Goal: Check status: Check status

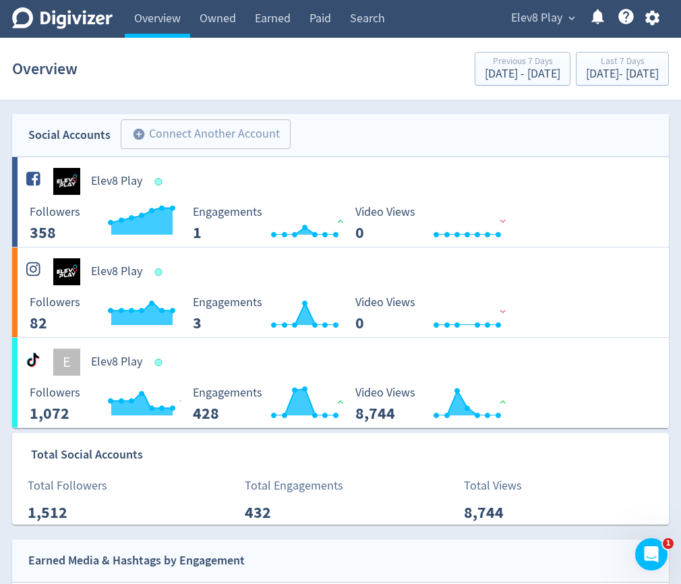
click at [550, 22] on span "Elev8 Play" at bounding box center [536, 18] width 51 height 22
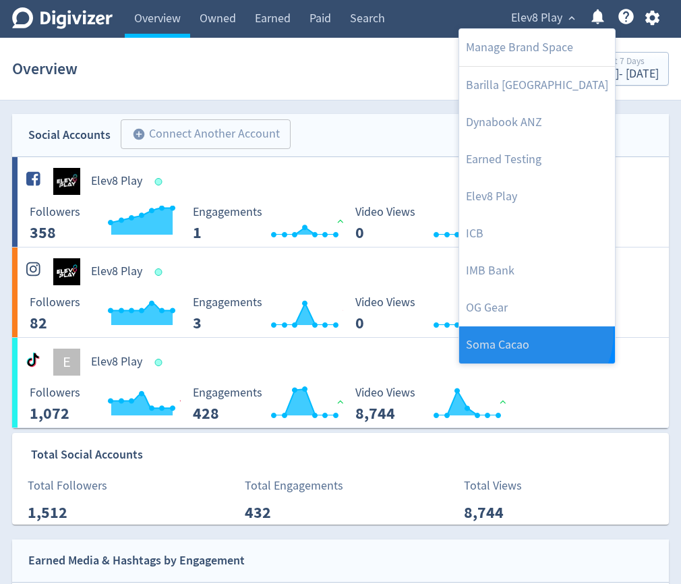
click at [533, 334] on link "Soma Cacao" at bounding box center [537, 344] width 156 height 37
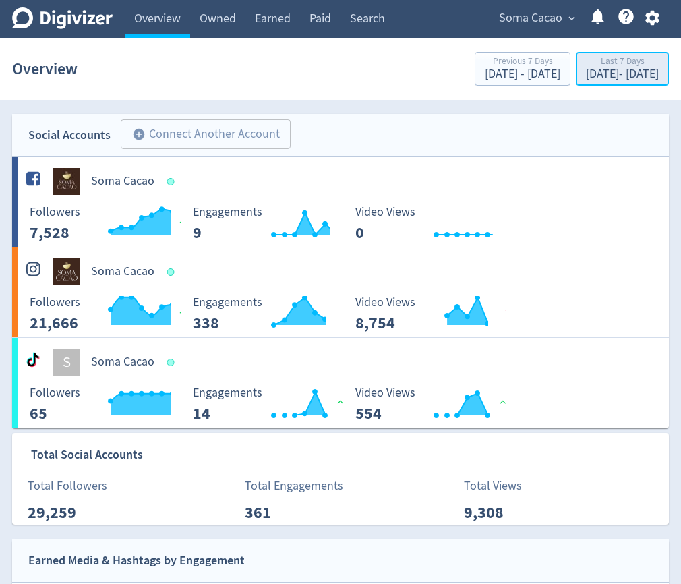
click at [586, 68] on div "[DATE] - [DATE]" at bounding box center [622, 74] width 73 height 12
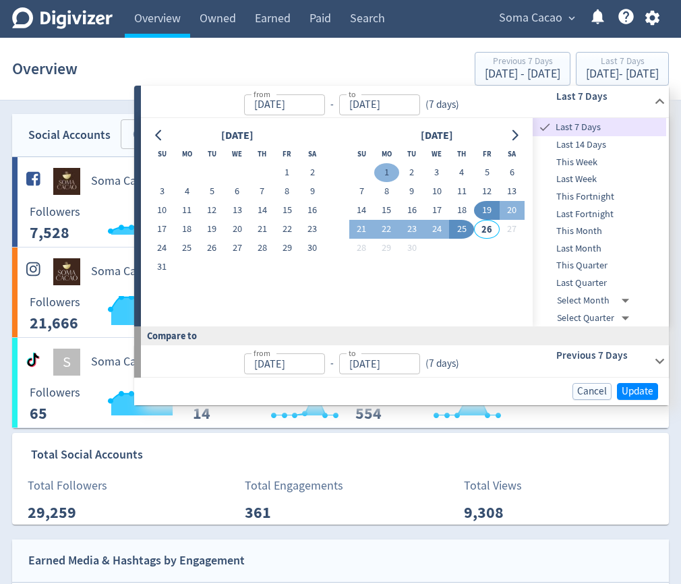
click at [387, 166] on button "1" at bounding box center [386, 172] width 25 height 19
type input "[DATE]"
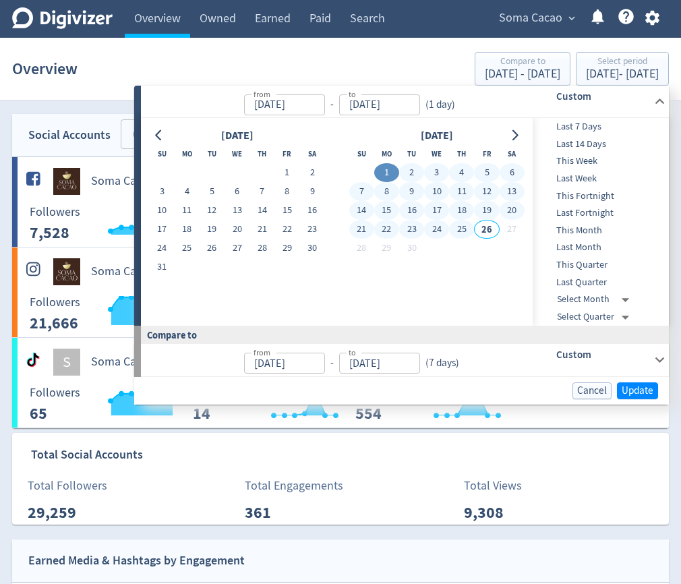
click at [467, 231] on button "25" at bounding box center [461, 229] width 25 height 19
type input "[DATE]"
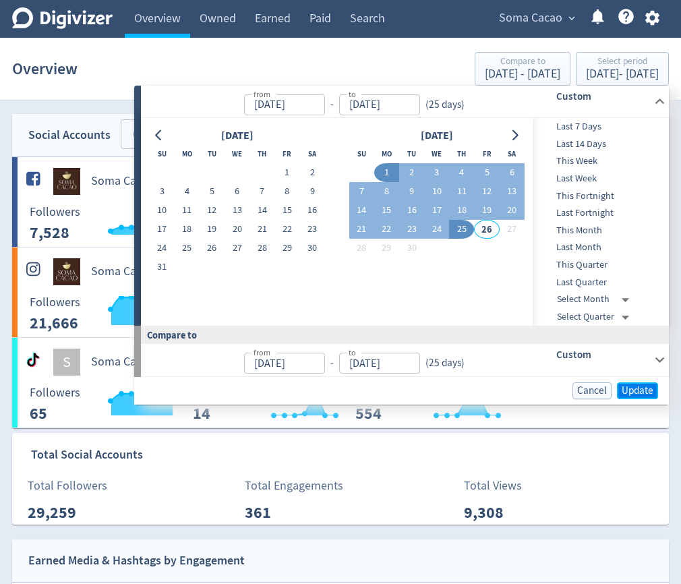
click at [642, 396] on span "Update" at bounding box center [637, 391] width 32 height 10
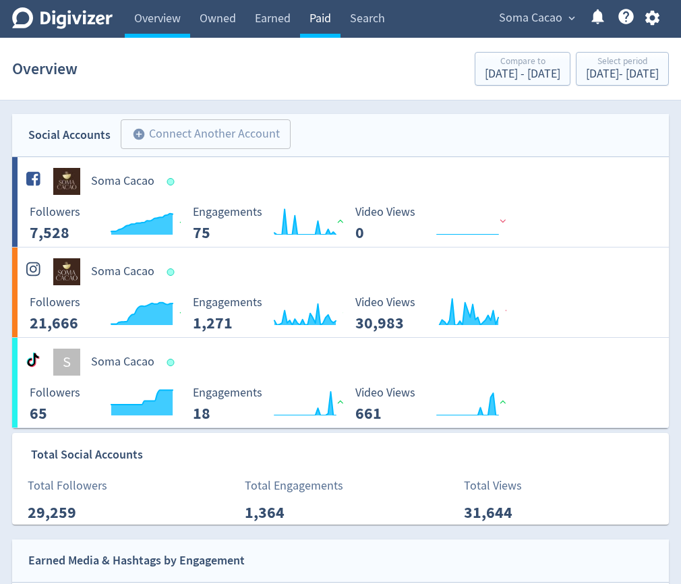
click at [327, 28] on link "Paid" at bounding box center [320, 19] width 40 height 38
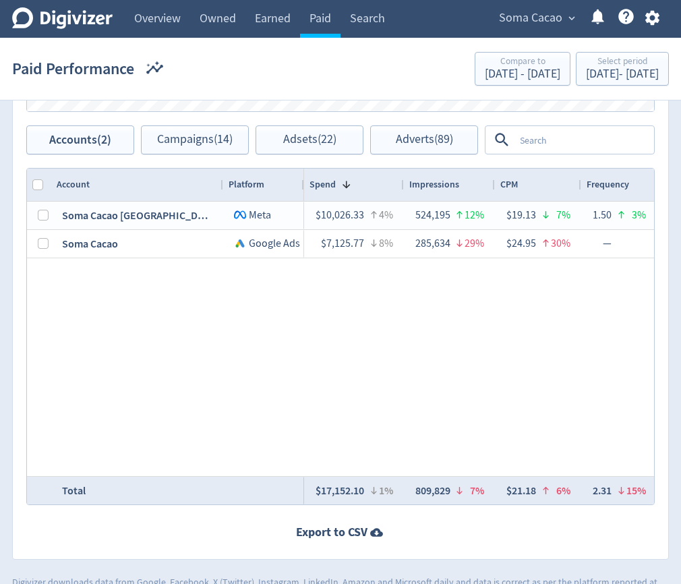
scroll to position [850, 0]
click at [540, 146] on textarea at bounding box center [583, 141] width 138 height 25
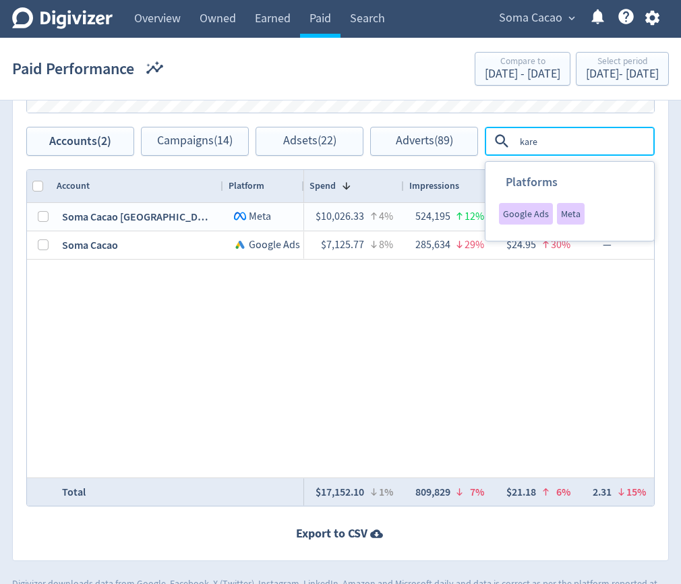
type textarea "[PERSON_NAME]"
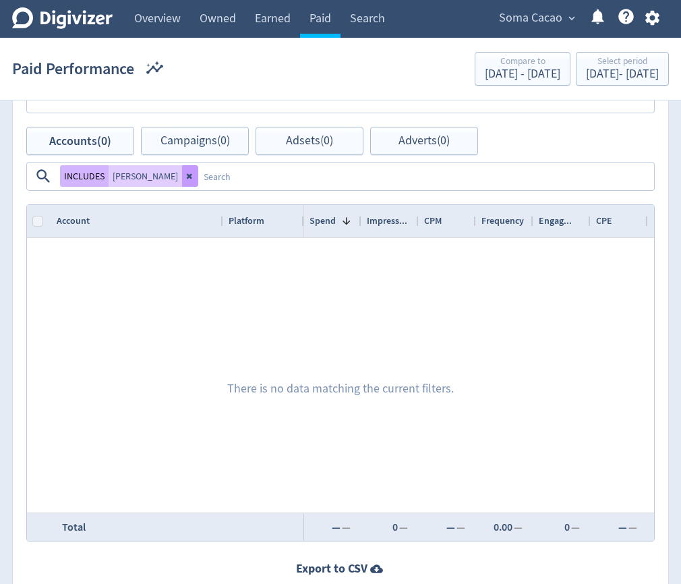
click at [182, 175] on button at bounding box center [190, 176] width 16 height 22
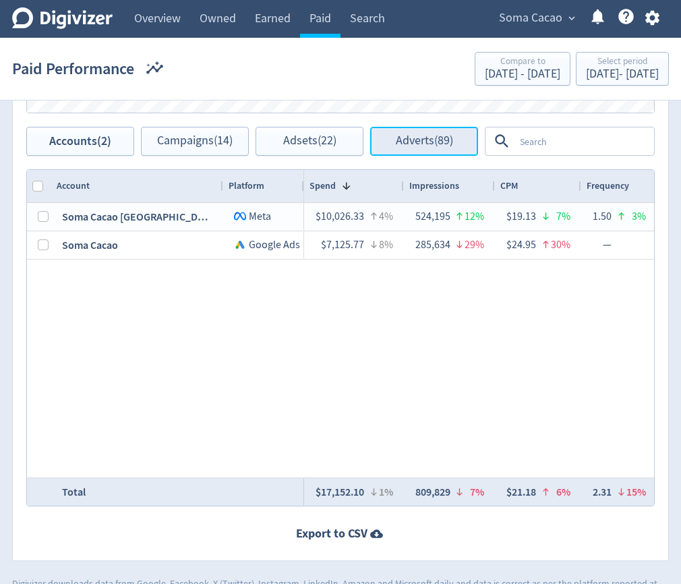
click at [397, 144] on span "Adverts (89)" at bounding box center [424, 141] width 57 height 13
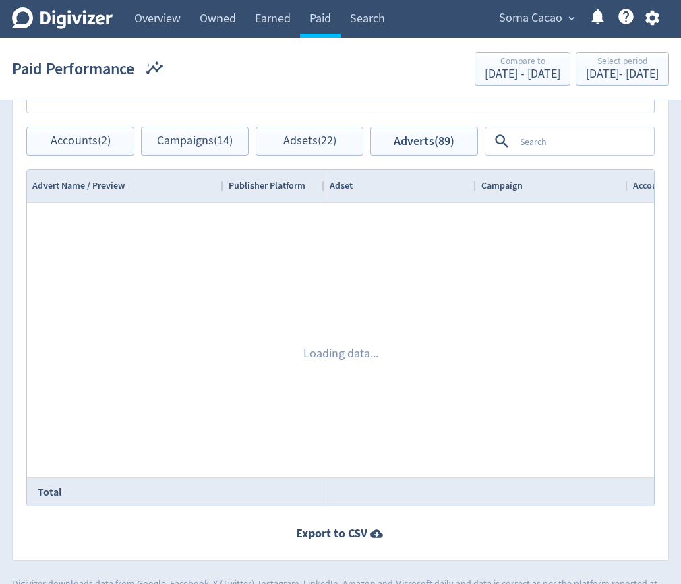
click at [539, 146] on textarea at bounding box center [583, 141] width 138 height 25
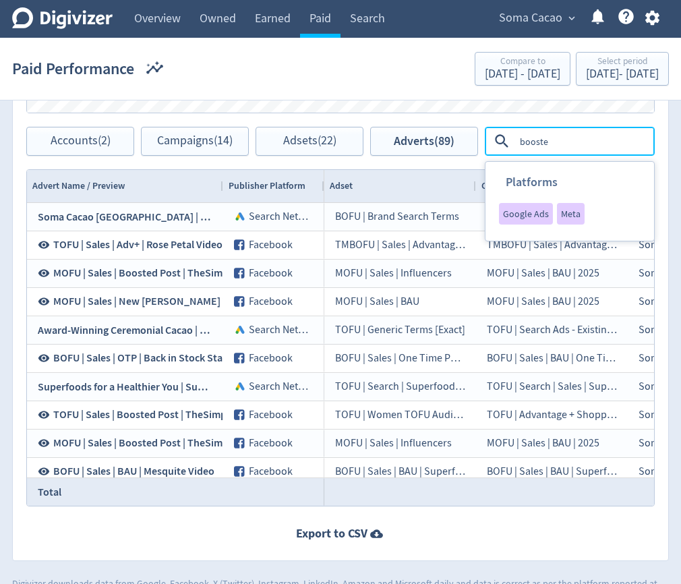
type textarea "boosted"
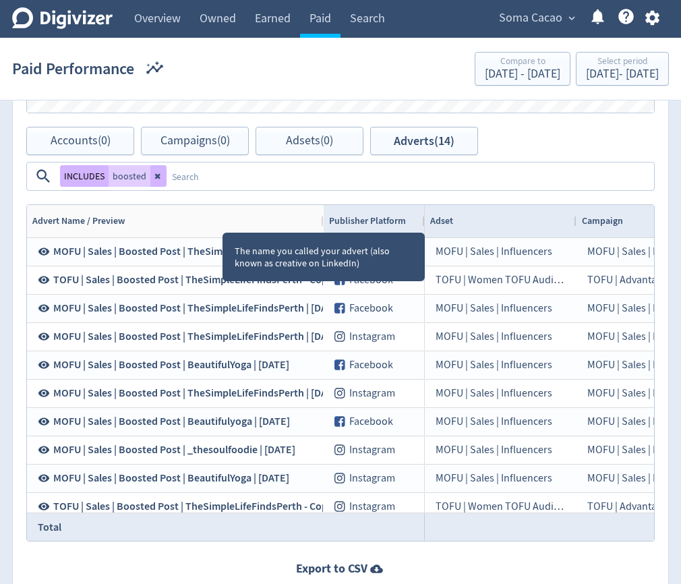
drag, startPoint x: 222, startPoint y: 220, endPoint x: 352, endPoint y: 225, distance: 130.2
click at [326, 225] on div at bounding box center [322, 221] width 5 height 32
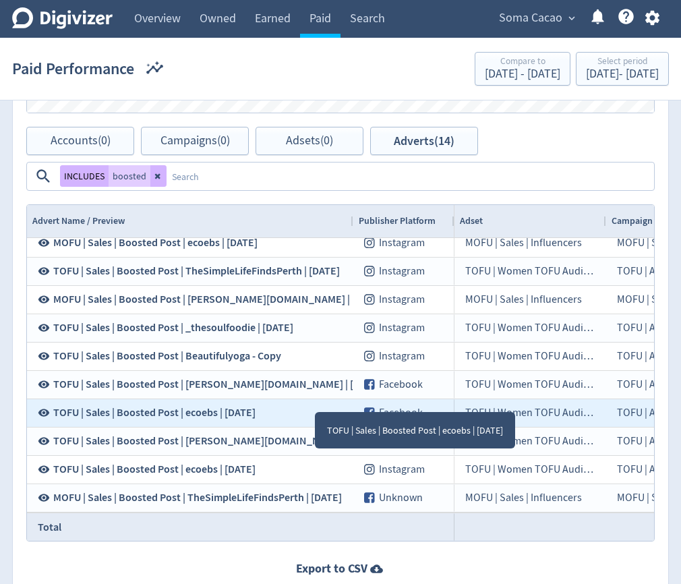
scroll to position [934, 0]
